Goal: Transaction & Acquisition: Purchase product/service

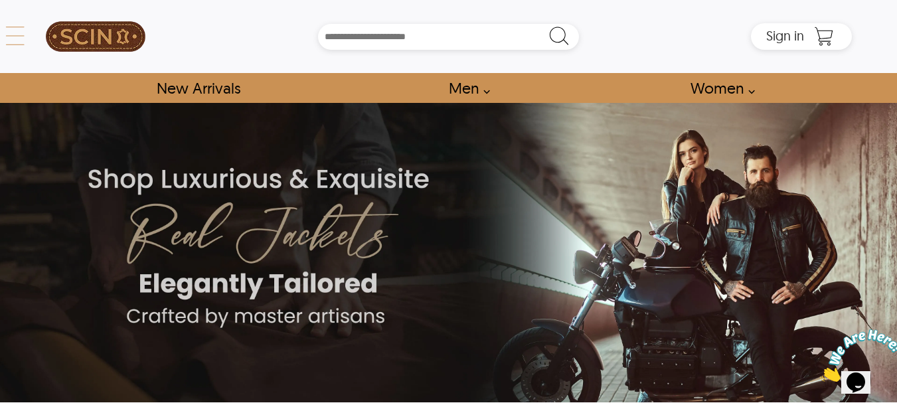
click at [17, 33] on icon at bounding box center [15, 36] width 27 height 27
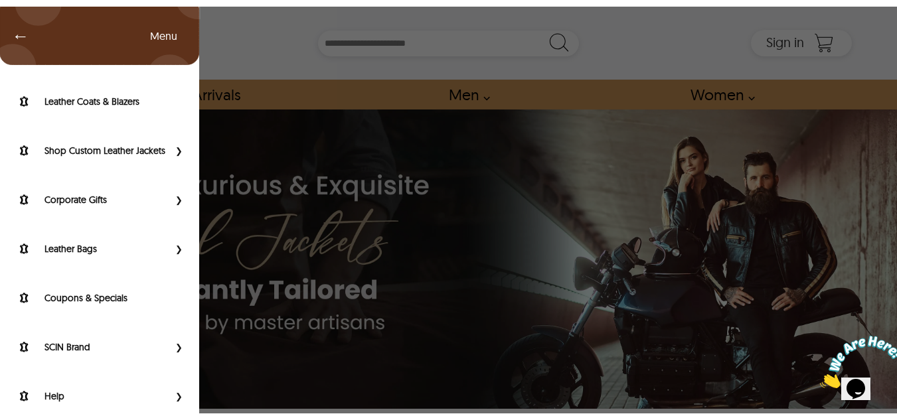
scroll to position [175, 0]
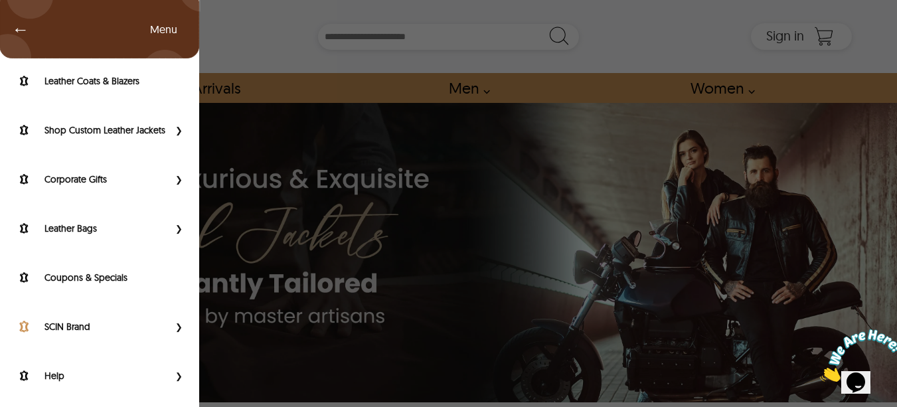
click at [96, 333] on label "SCIN Brand" at bounding box center [106, 326] width 124 height 13
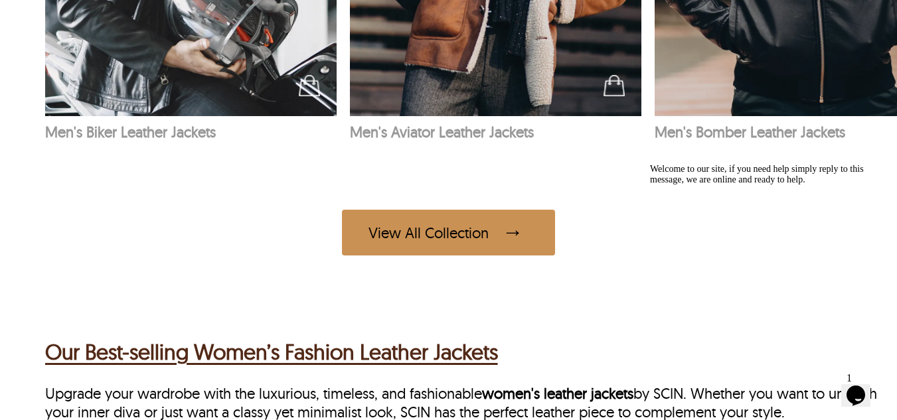
scroll to position [2350, 0]
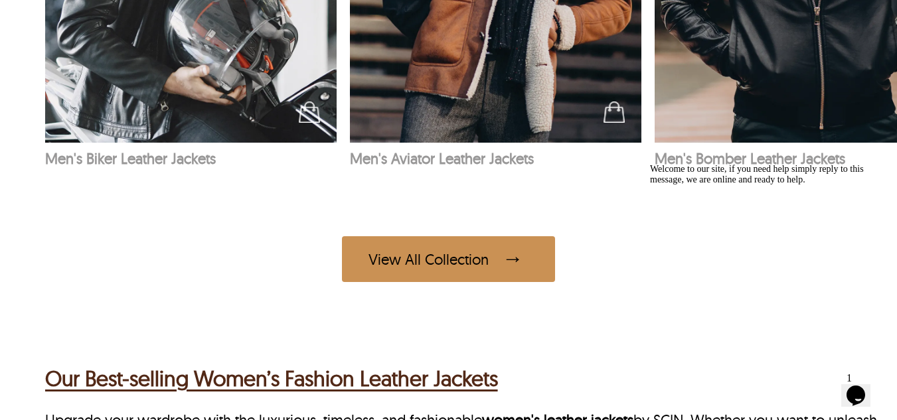
click at [419, 250] on div "View All Collection" at bounding box center [448, 259] width 213 height 46
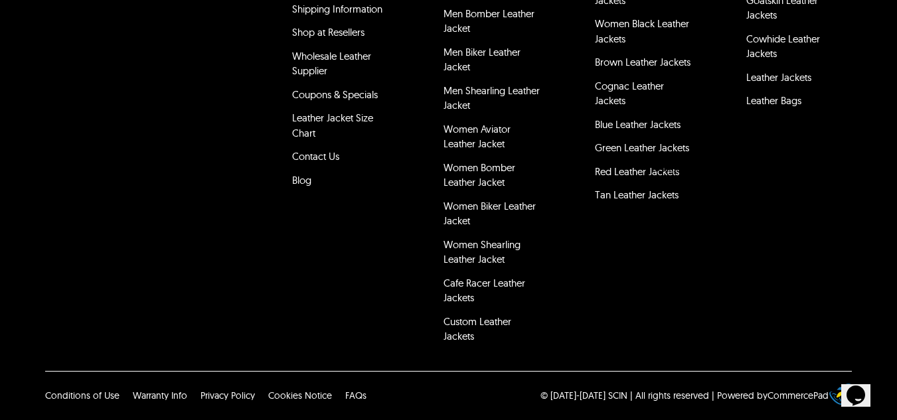
scroll to position [4417, 0]
click at [311, 163] on link "Contact Us" at bounding box center [315, 156] width 47 height 13
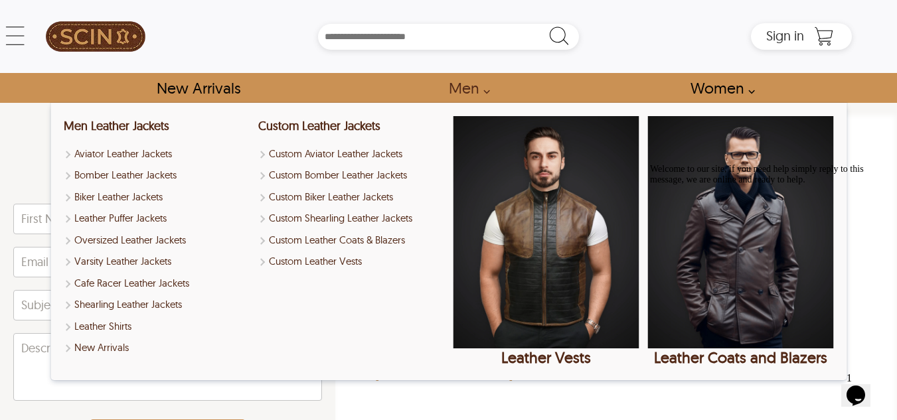
click at [476, 98] on link "Men" at bounding box center [465, 88] width 64 height 30
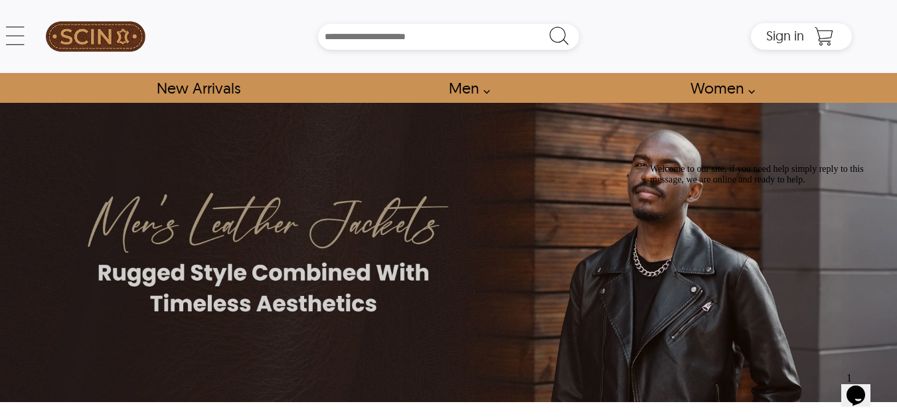
click at [476, 98] on link "Men" at bounding box center [465, 88] width 64 height 30
click at [486, 98] on link "Men" at bounding box center [465, 88] width 64 height 30
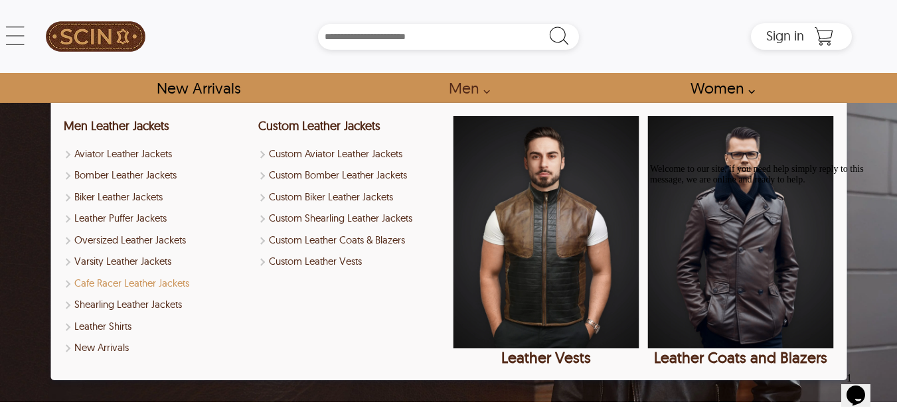
click at [135, 287] on link "Cafe Racer Leather Jackets" at bounding box center [157, 283] width 186 height 15
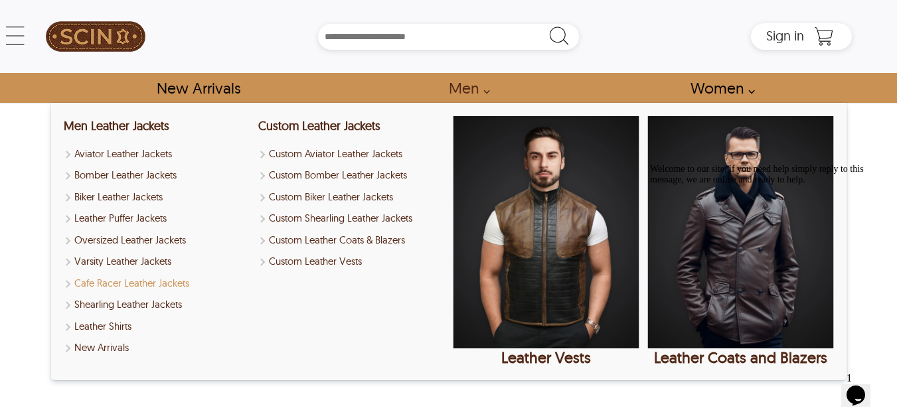
select select "********"
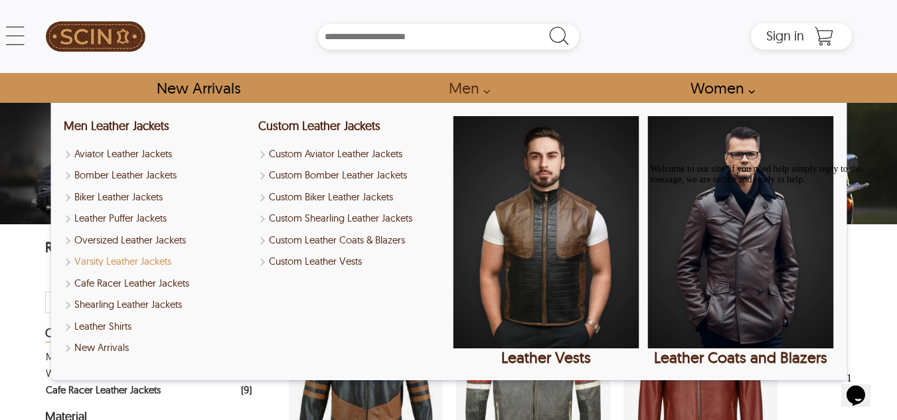
click at [114, 261] on link "Varsity Leather Jackets" at bounding box center [157, 261] width 186 height 15
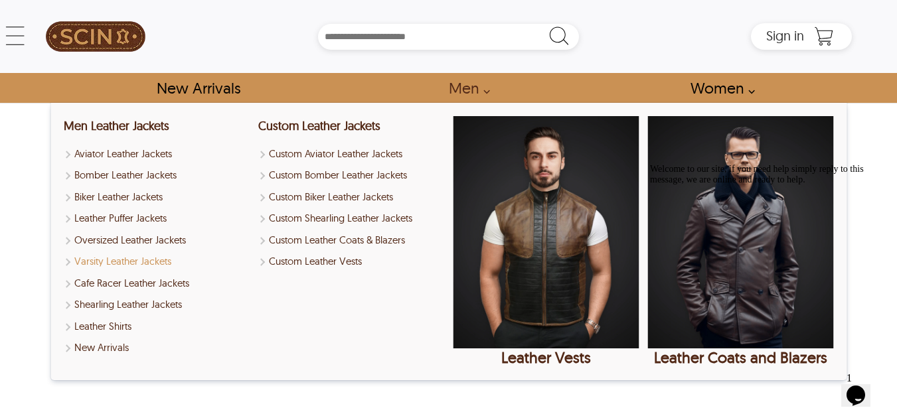
select select "********"
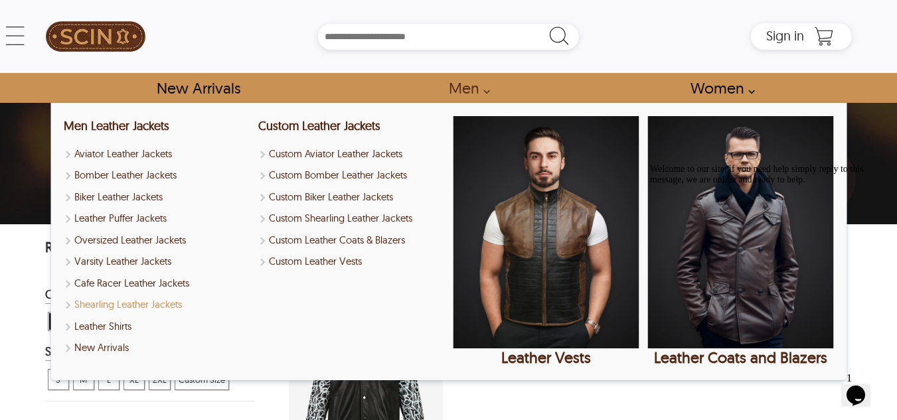
click at [119, 305] on link "Shearling Leather Jackets" at bounding box center [157, 304] width 186 height 15
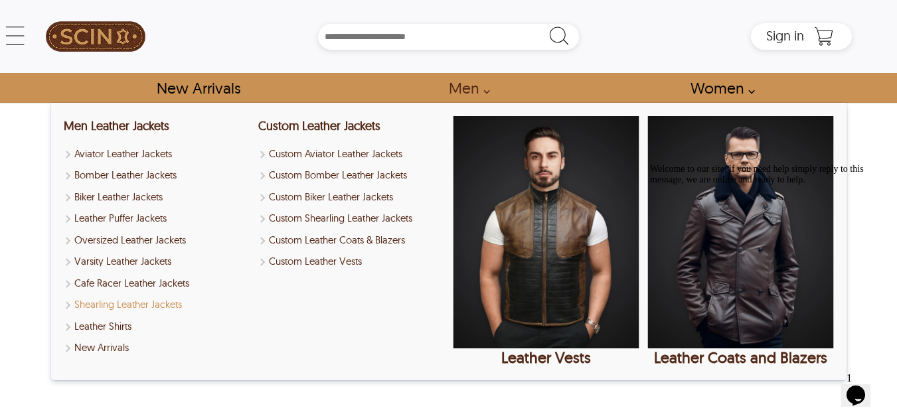
select select "********"
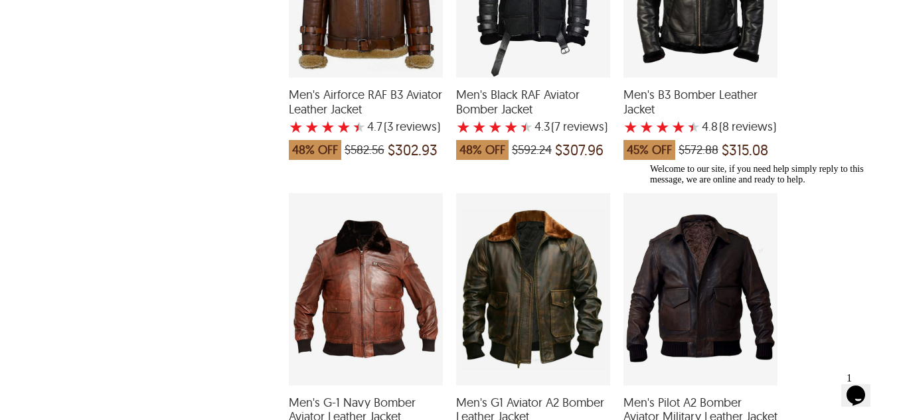
scroll to position [725, 0]
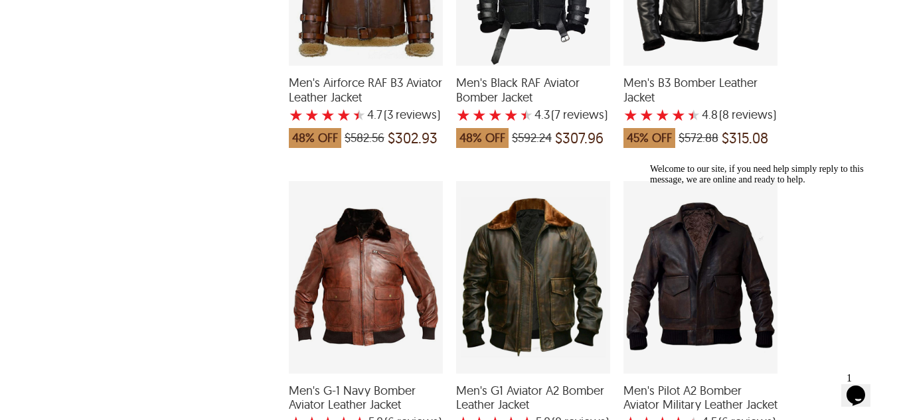
click at [529, 388] on span "Men's G1 Aviator A2 Bomber Leather Jacket" at bounding box center [533, 398] width 154 height 29
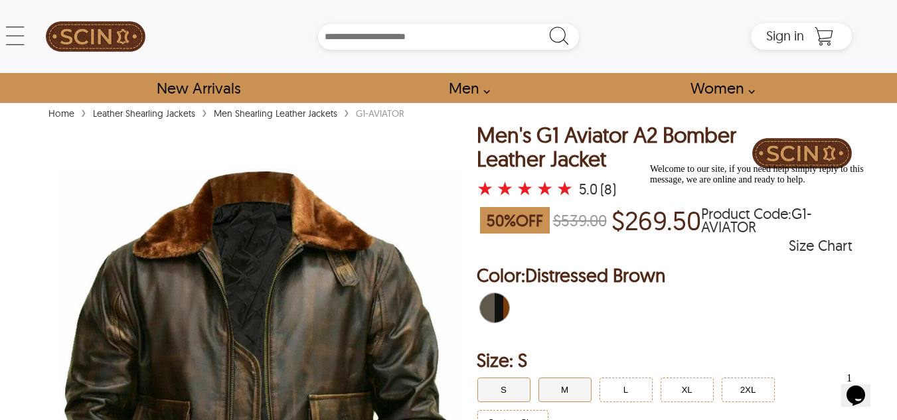
click at [561, 389] on button "M" at bounding box center [564, 390] width 53 height 25
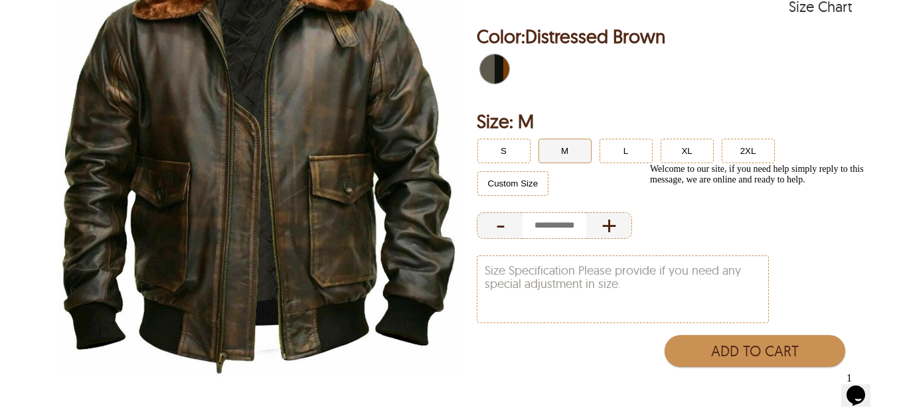
scroll to position [265, 0]
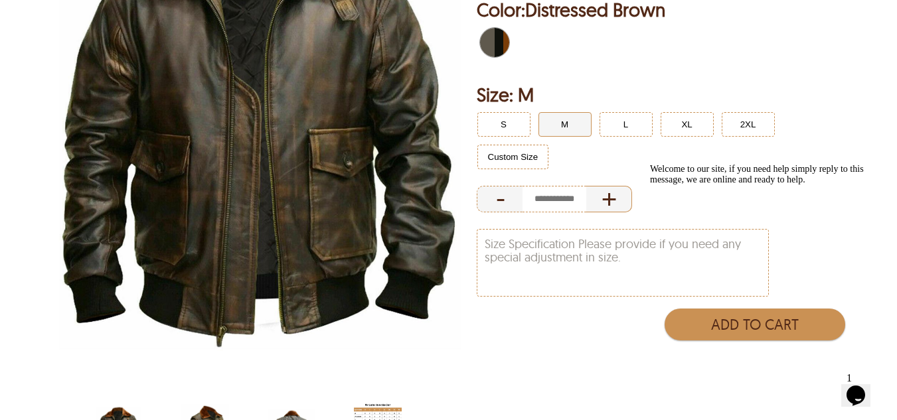
click at [613, 202] on div "+" at bounding box center [609, 199] width 46 height 27
type input "*"
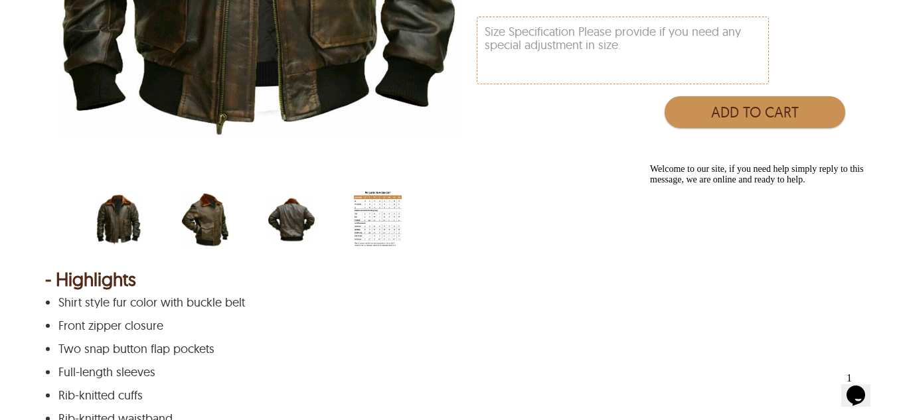
scroll to position [504, 0]
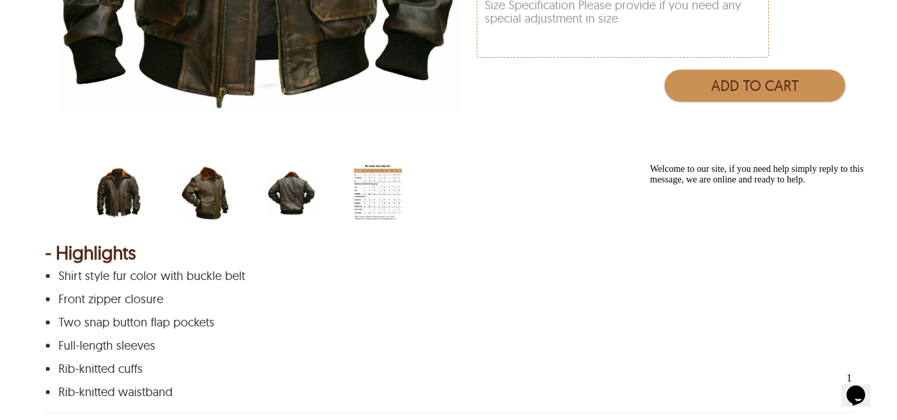
click at [215, 204] on img "scin-13037-distressedbrown-side.jpg" at bounding box center [205, 193] width 48 height 60
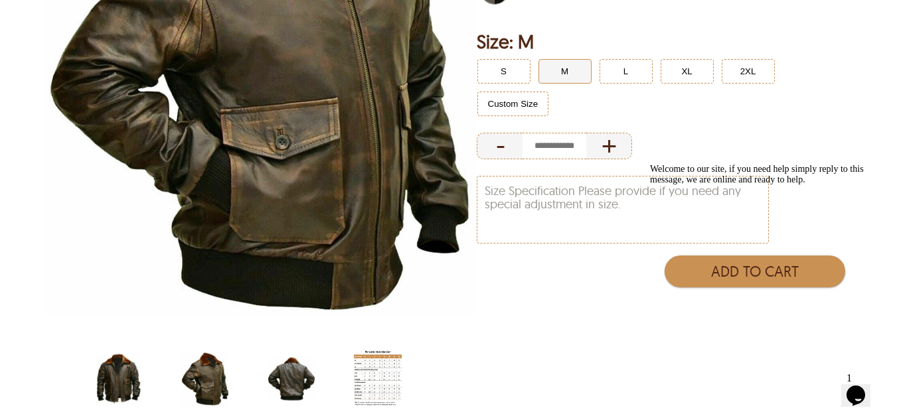
scroll to position [345, 0]
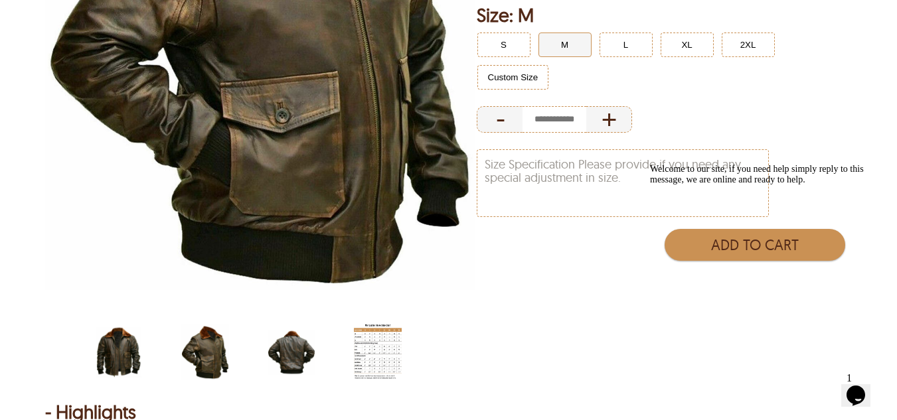
click at [293, 360] on img "scin-13037-distressedbrown-back.jpg" at bounding box center [291, 353] width 48 height 60
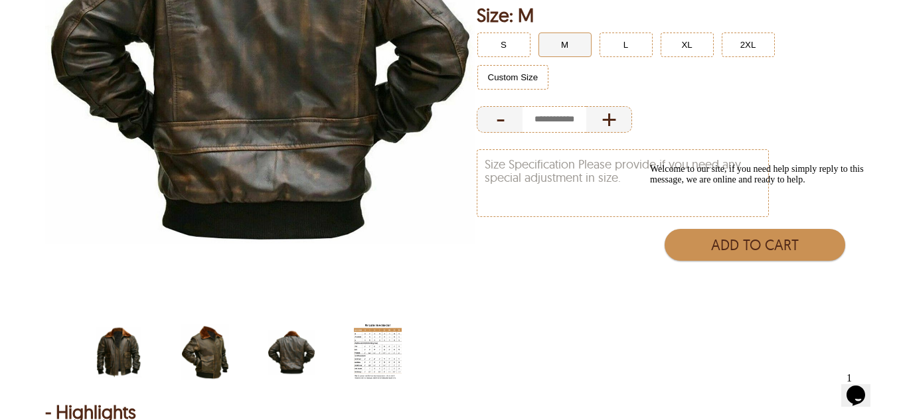
click at [356, 356] on img "men-leather-jacket-size-chart-min.jpg" at bounding box center [378, 353] width 48 height 60
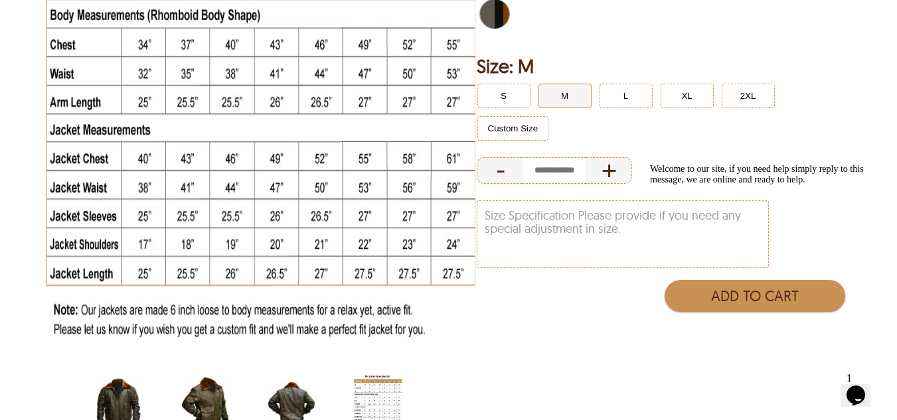
scroll to position [292, 0]
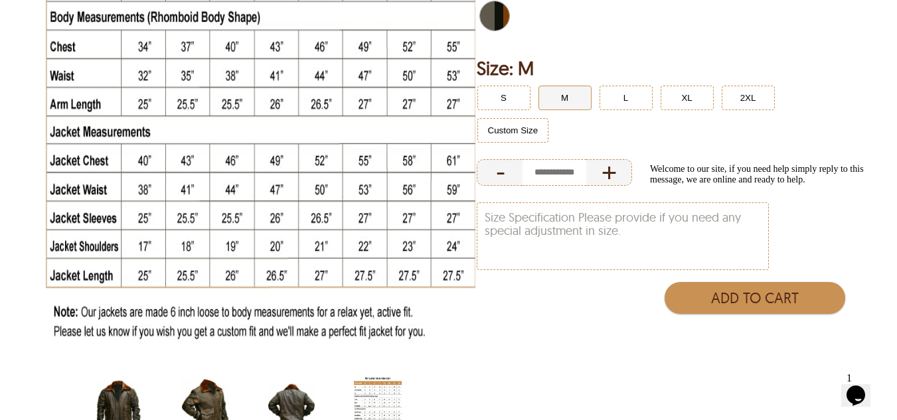
click at [298, 406] on img "scin-13037-distressedbrown-back.jpg" at bounding box center [291, 406] width 48 height 60
